Goal: Task Accomplishment & Management: Use online tool/utility

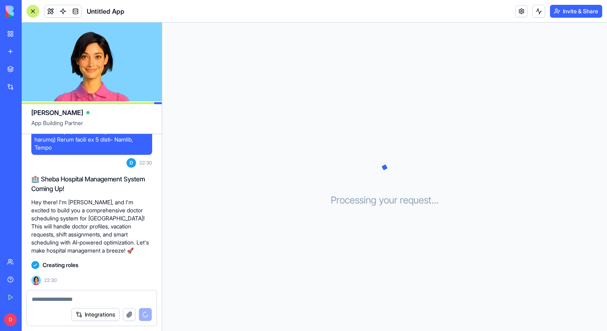
scroll to position [358, 0]
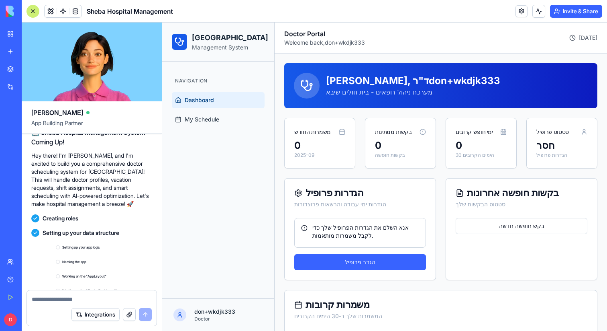
scroll to position [601, 0]
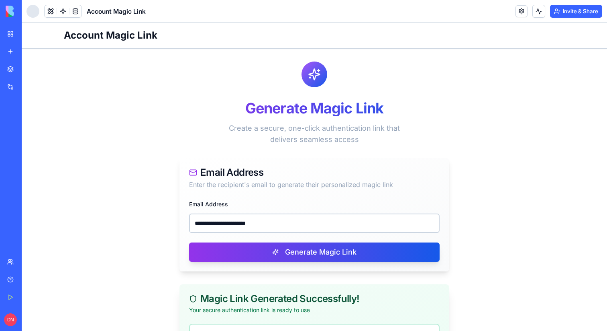
scroll to position [109, 0]
